Goal: Task Accomplishment & Management: Use online tool/utility

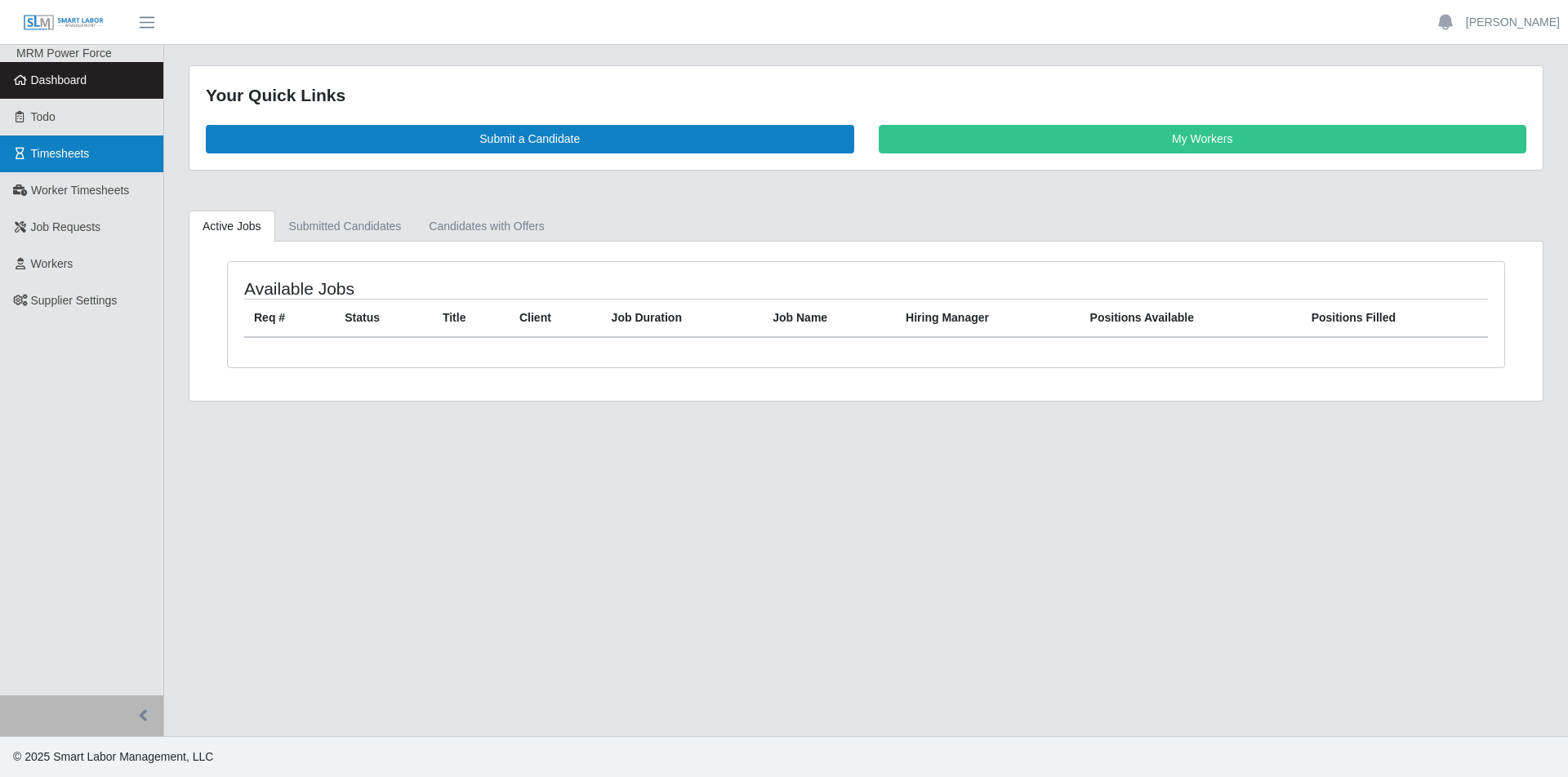
click at [69, 152] on span "Timesheets" at bounding box center [61, 154] width 59 height 13
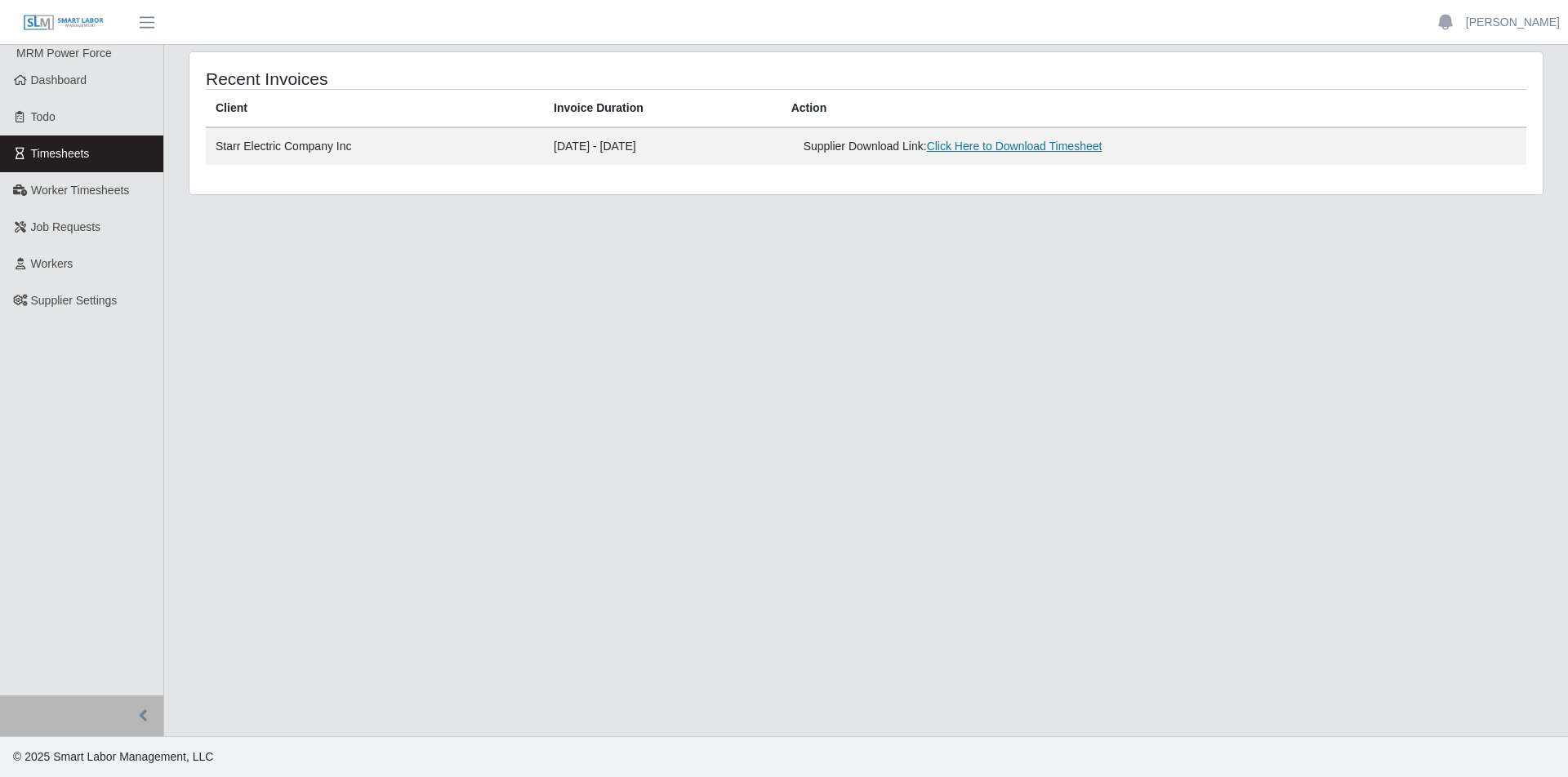
click at [1009, 150] on link "Click Here to Download Timesheet" at bounding box center [1014, 146] width 176 height 13
click at [644, 268] on main "Recent Invoices Client Invoice Duration Action Starr Electric Company Inc 09/29…" at bounding box center [866, 390] width 1404 height 691
